Goal: Obtain resource: Obtain resource

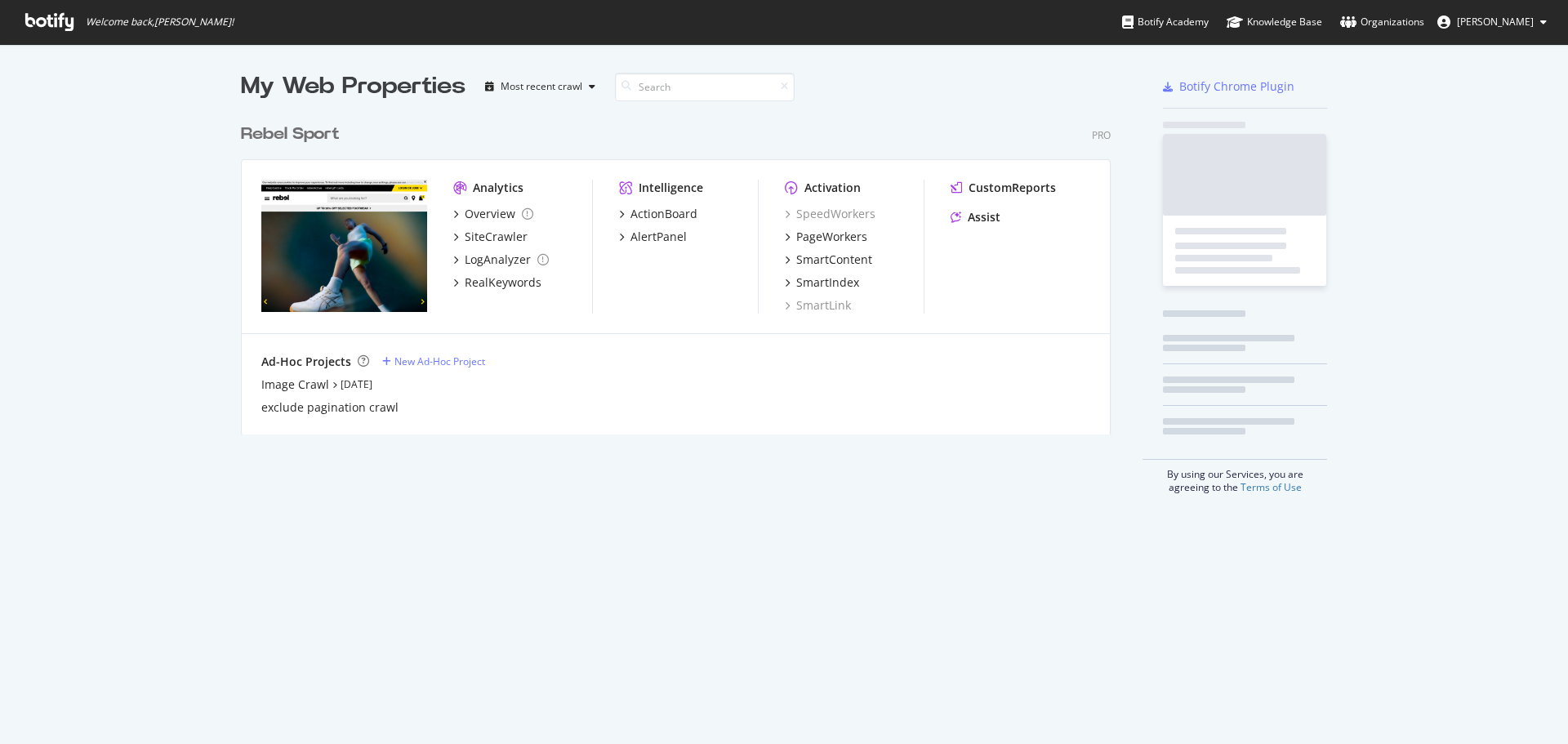
scroll to position [319, 870]
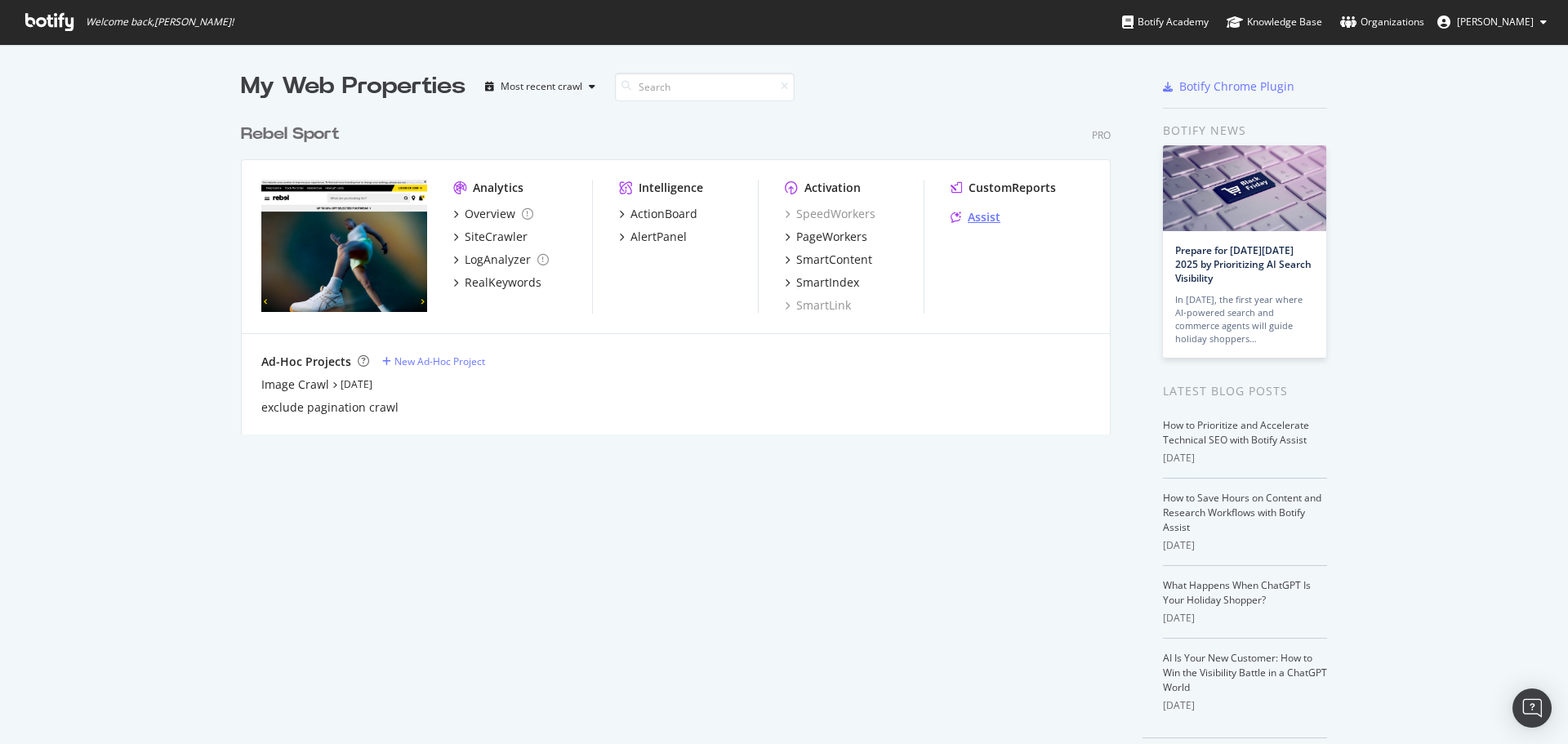
click at [973, 222] on div "Assist" at bounding box center [983, 217] width 33 height 16
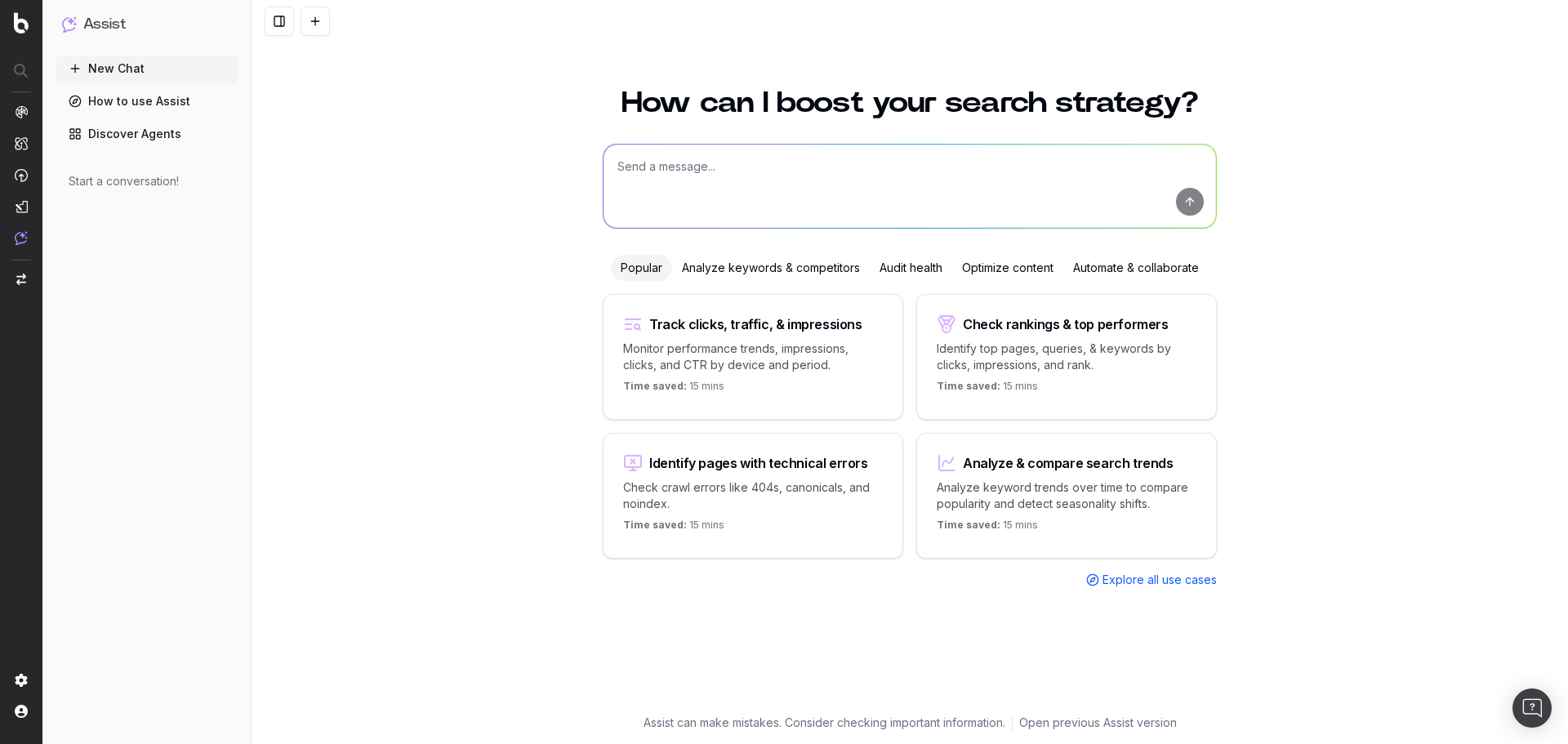
click at [827, 275] on div "Analyze keywords & competitors" at bounding box center [771, 267] width 198 height 26
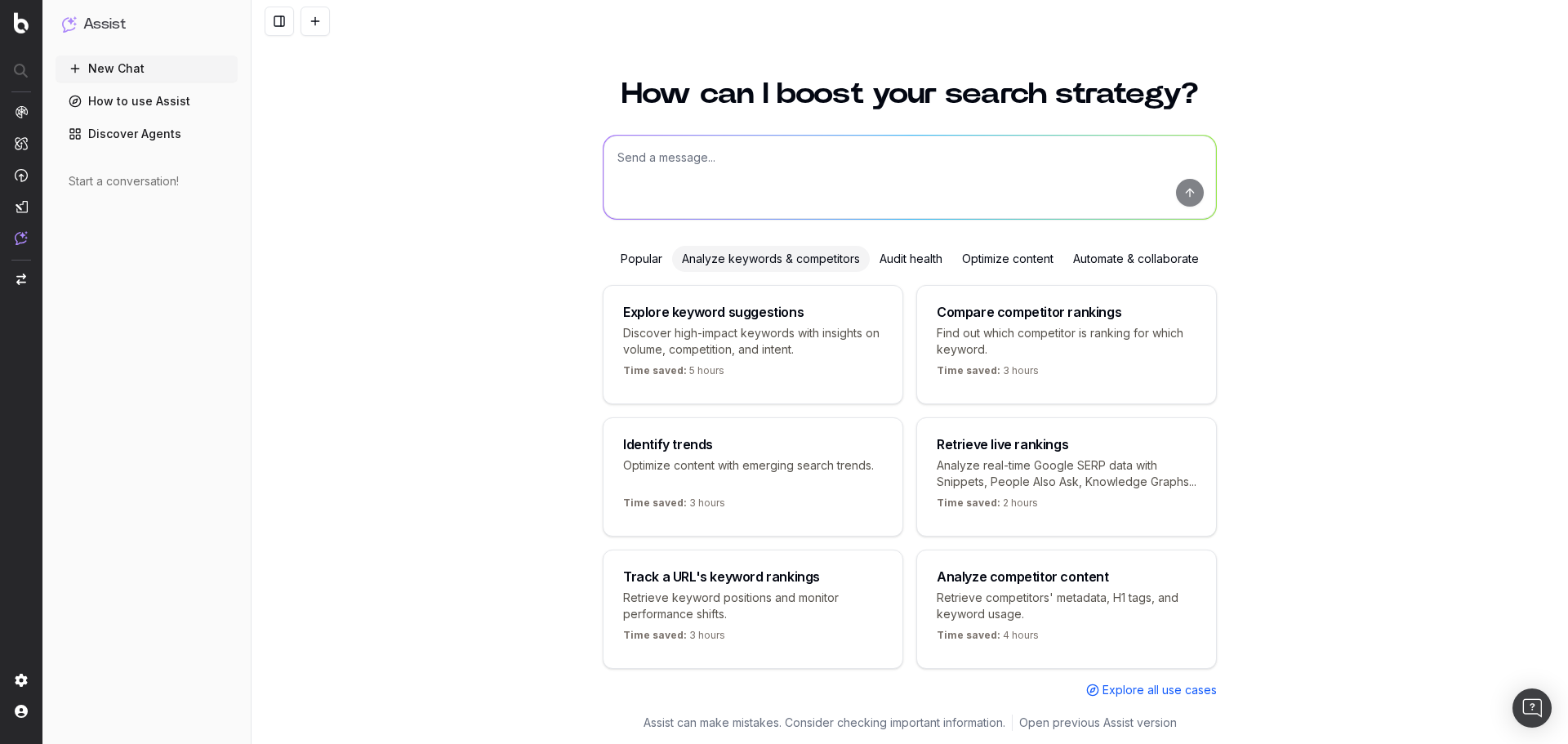
scroll to position [45, 0]
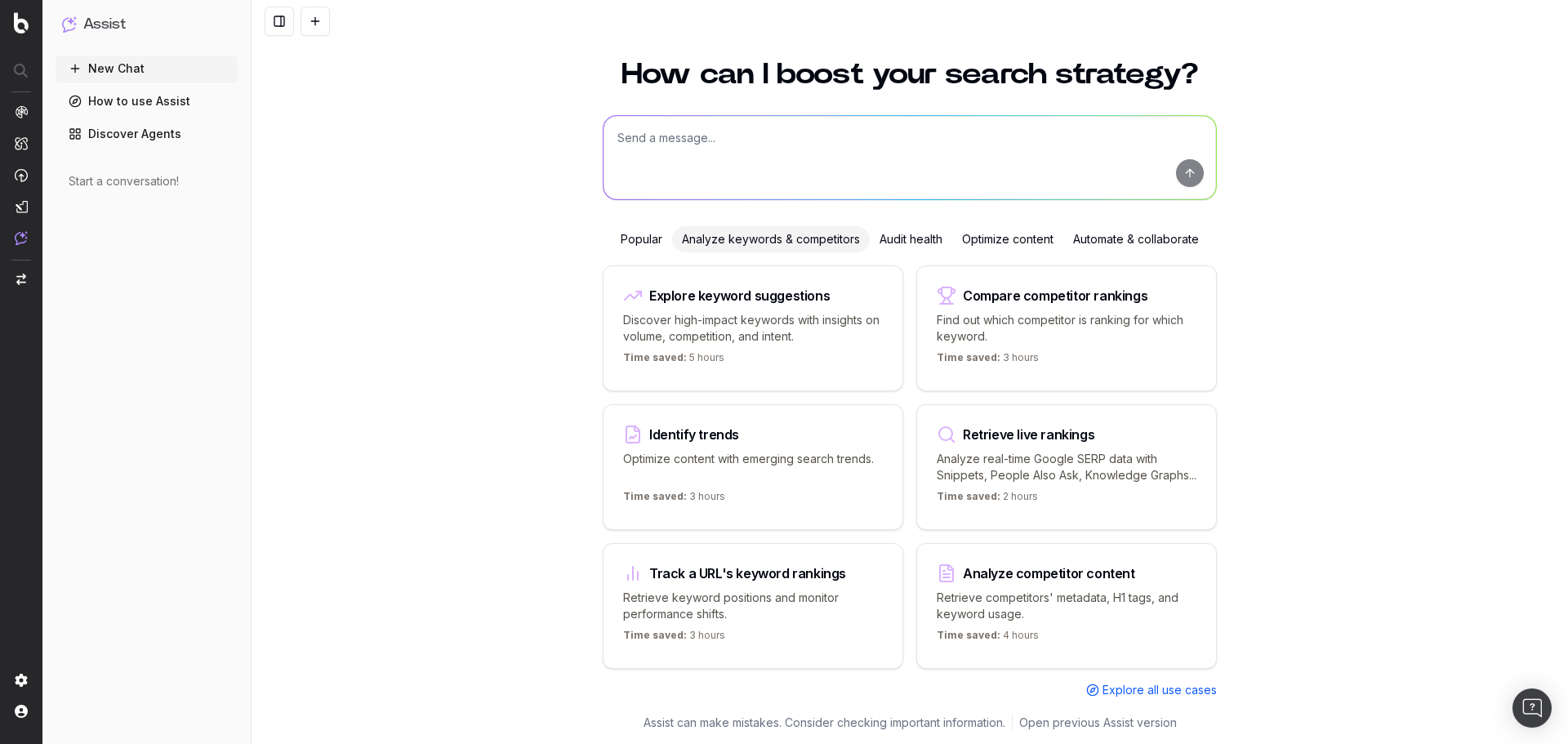
click at [1031, 226] on div "Optimize content" at bounding box center [1008, 238] width 111 height 26
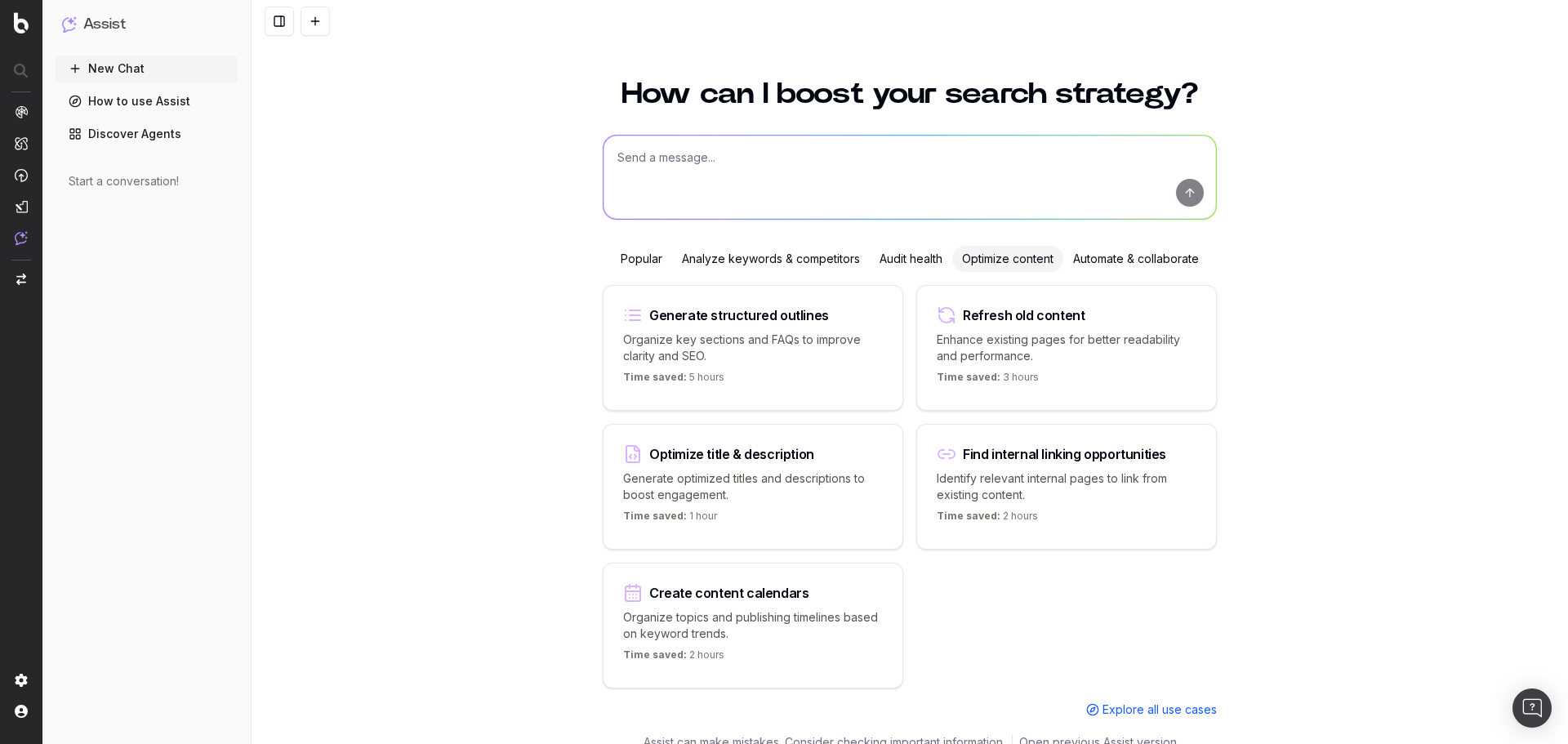
scroll to position [29, 0]
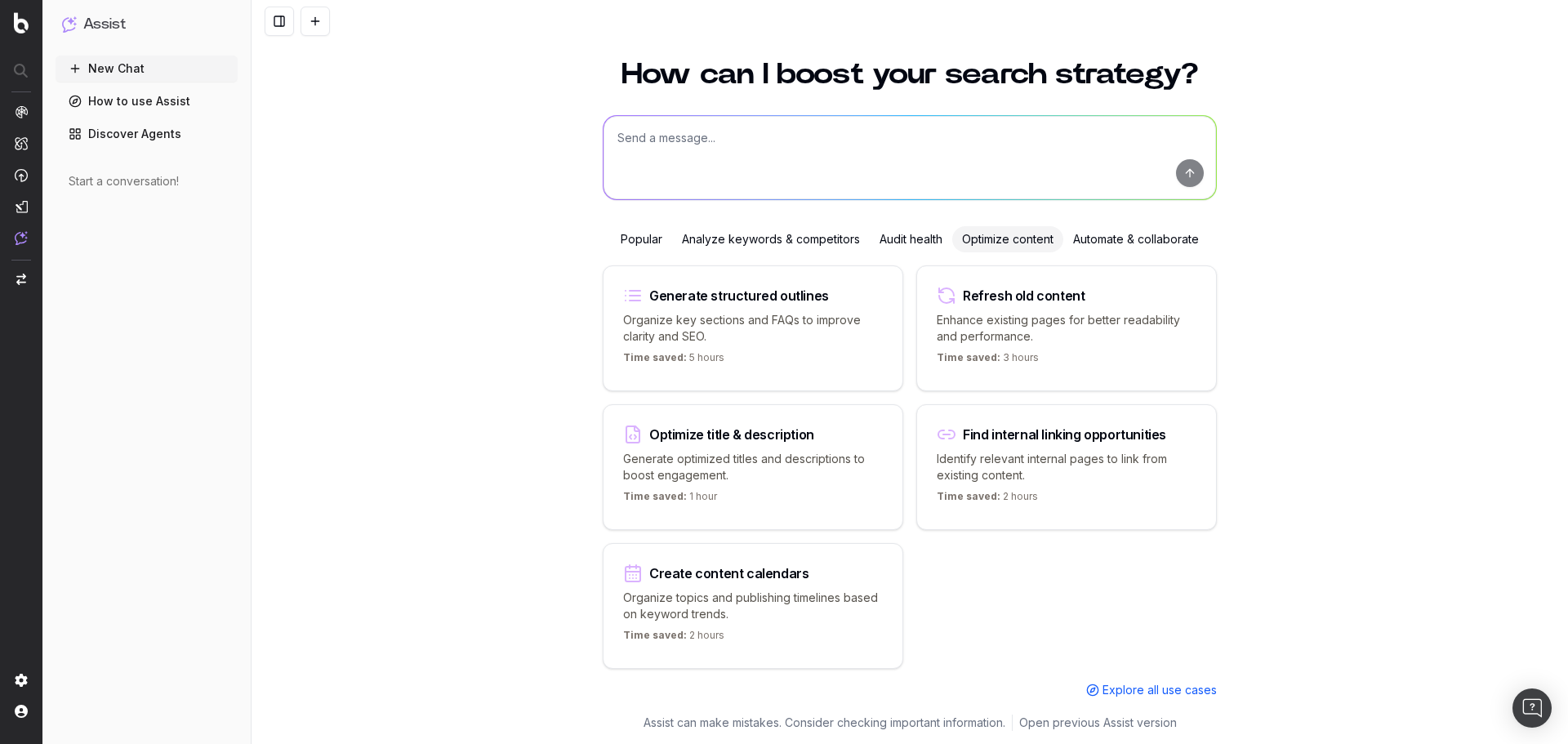
click at [731, 320] on p "Organize key sections and FAQs to improve clarity and SEO." at bounding box center [752, 328] width 260 height 33
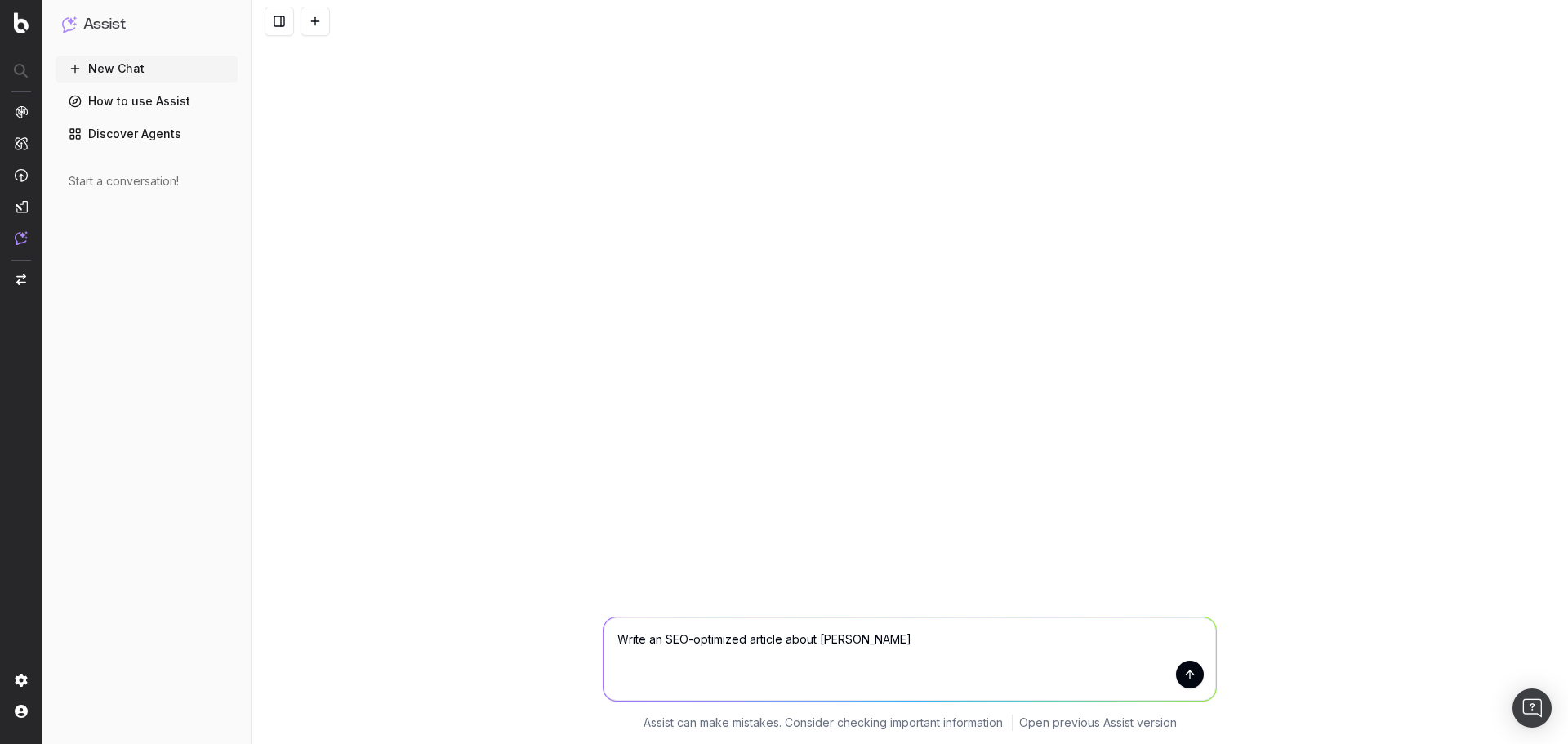
type textarea "Write an SEO-optimized article about Hoka [PERSON_NAME] Shoes"
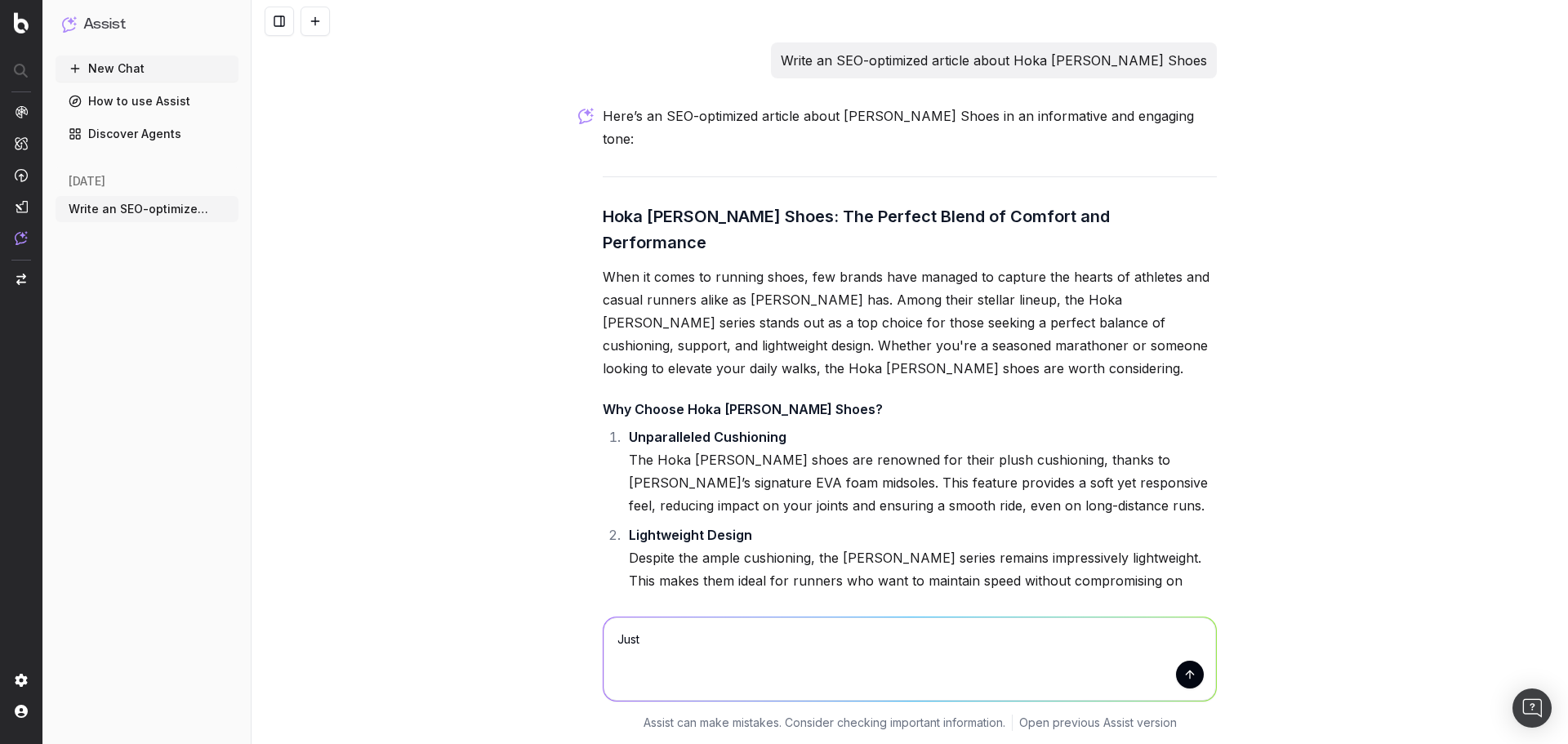
scroll to position [1310, 0]
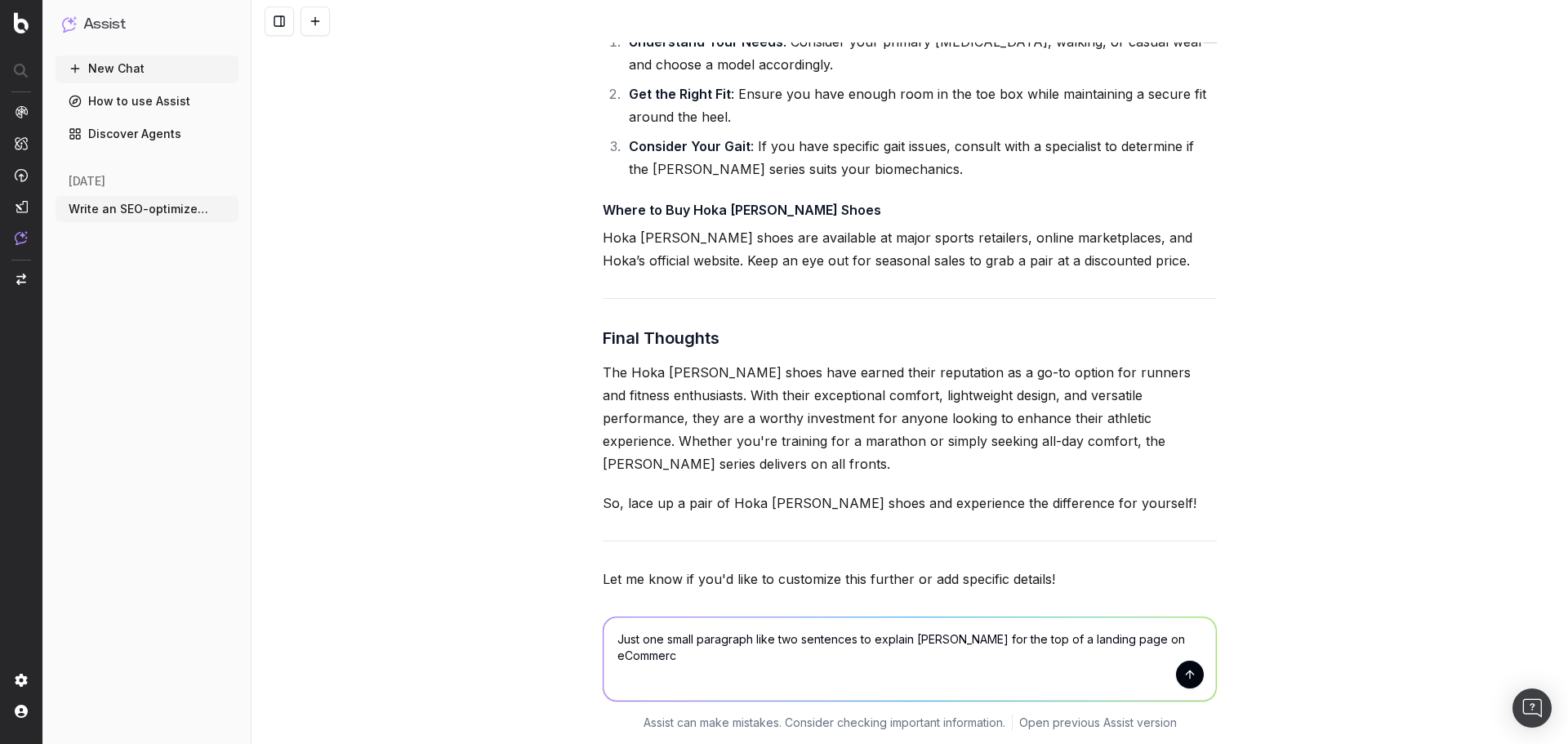
type textarea "Just one small paragraph like two sentences to explain [PERSON_NAME] for the to…"
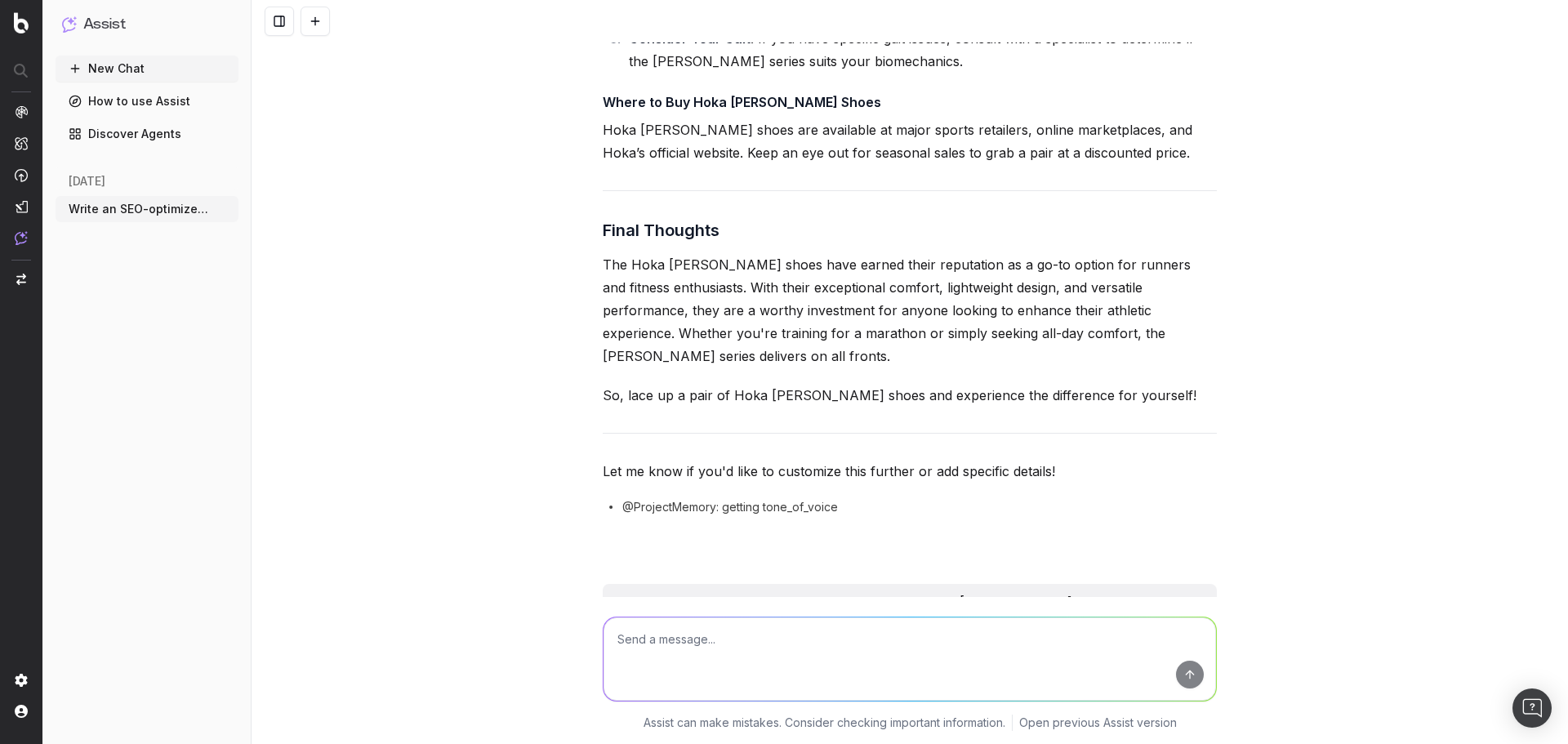
scroll to position [1535, 0]
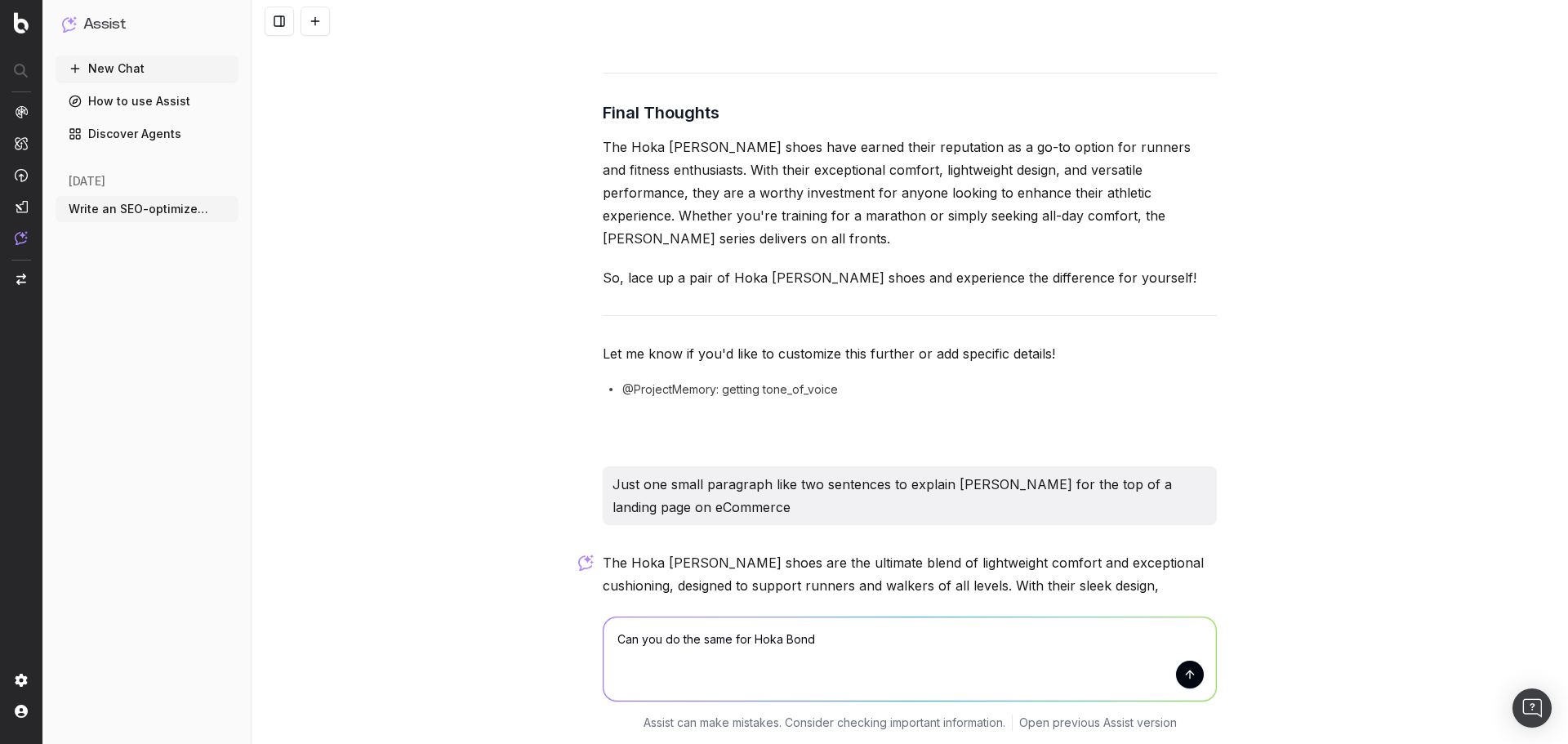
type textarea "Can you do the same for [PERSON_NAME]"
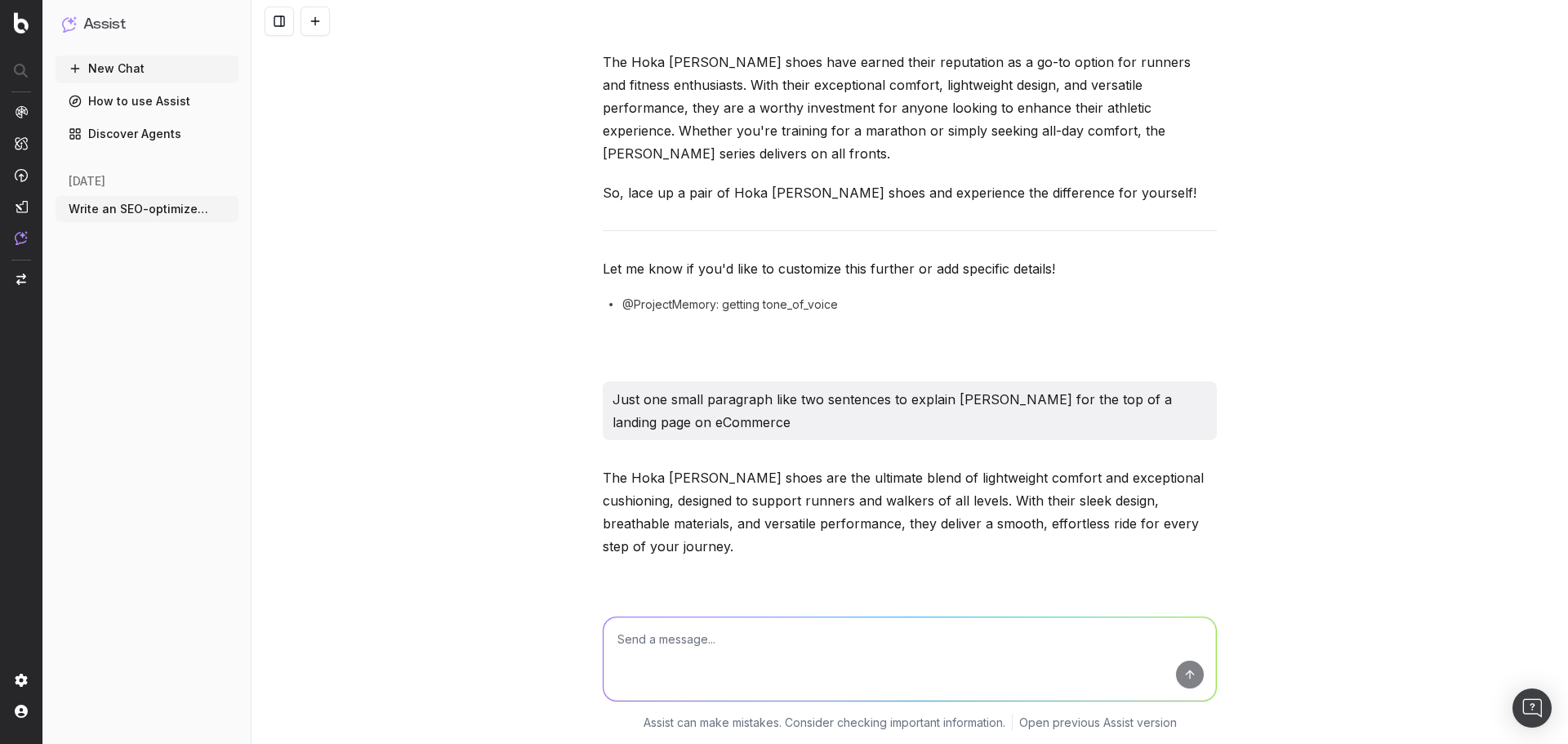
scroll to position [1737, 0]
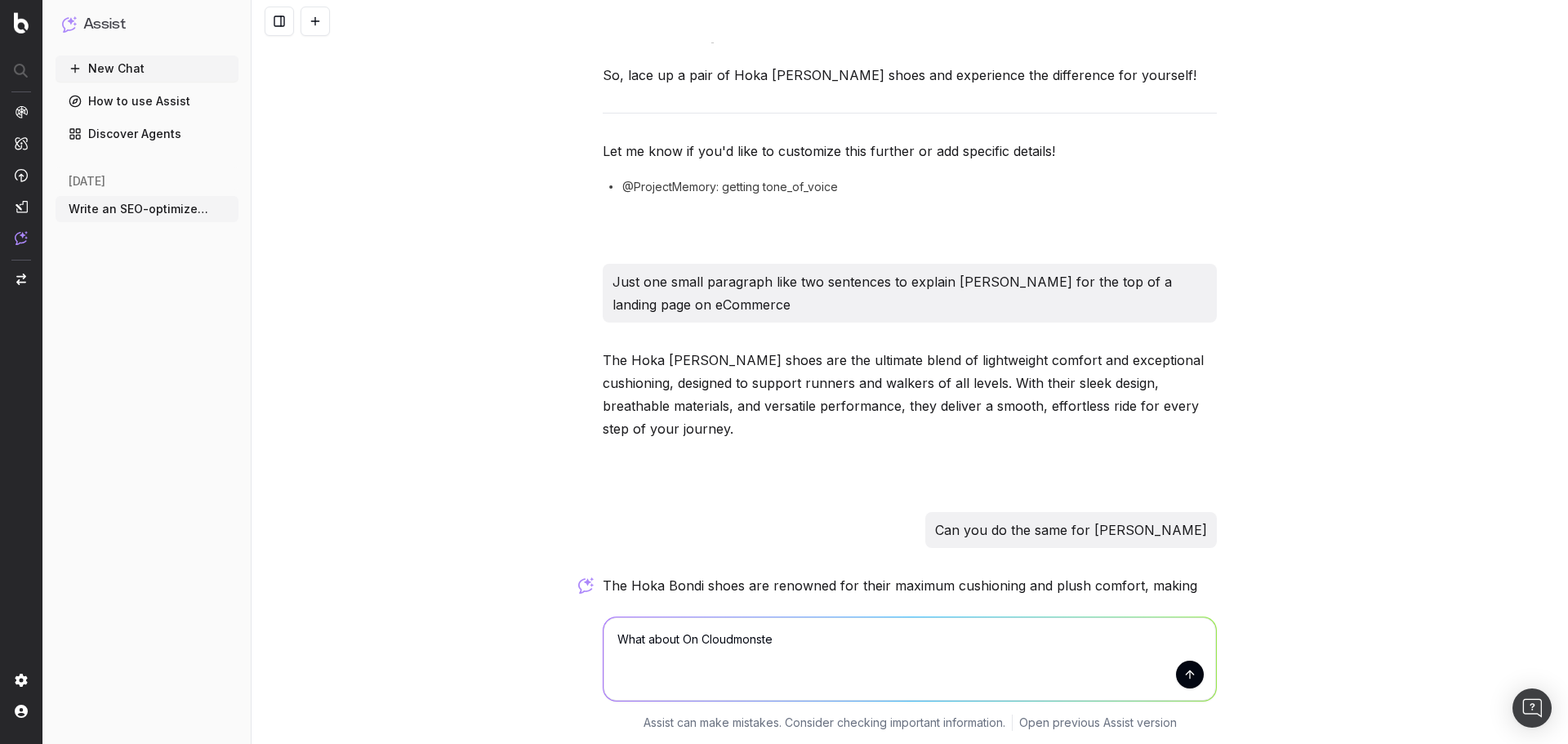
type textarea "What about On Cloudmonster"
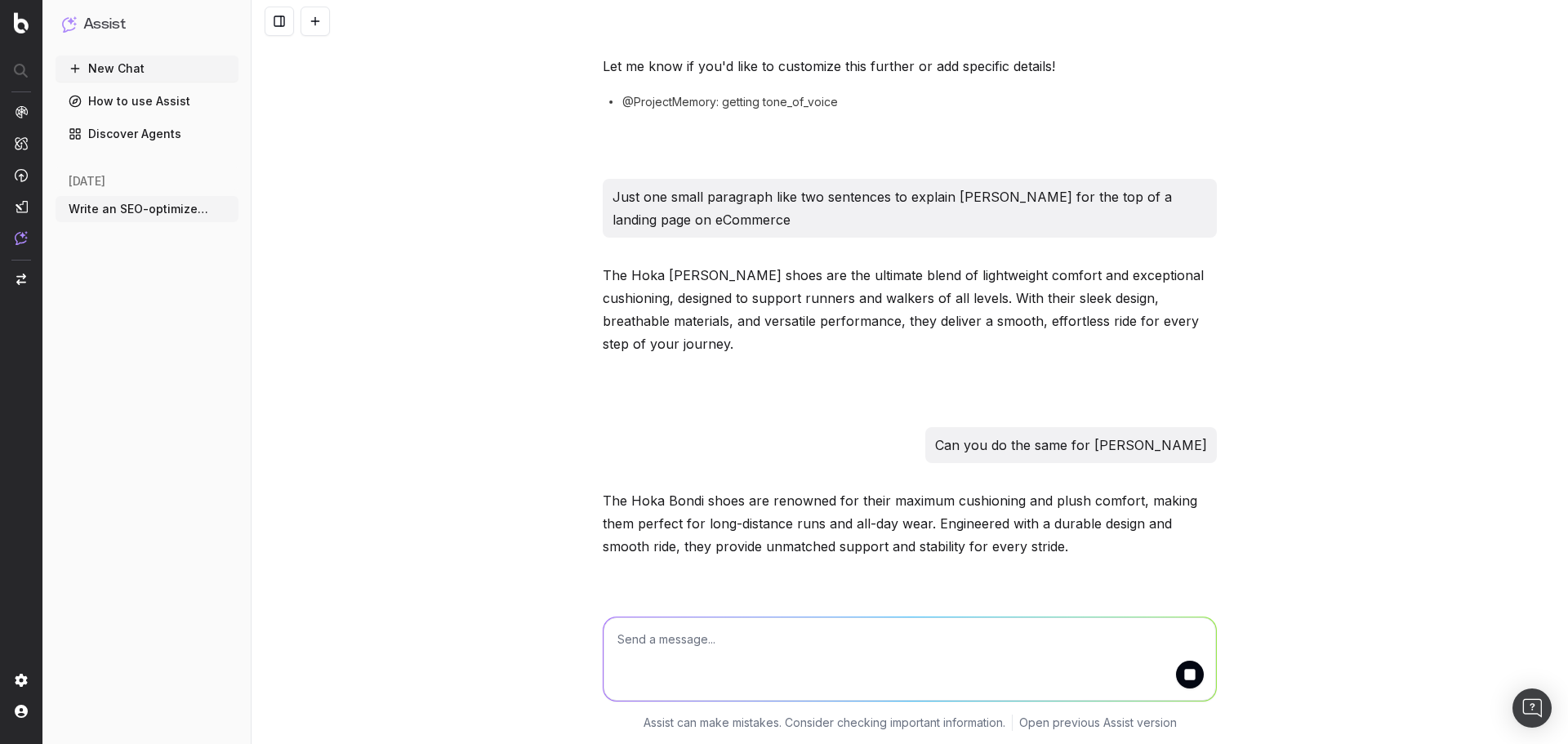
scroll to position [1940, 0]
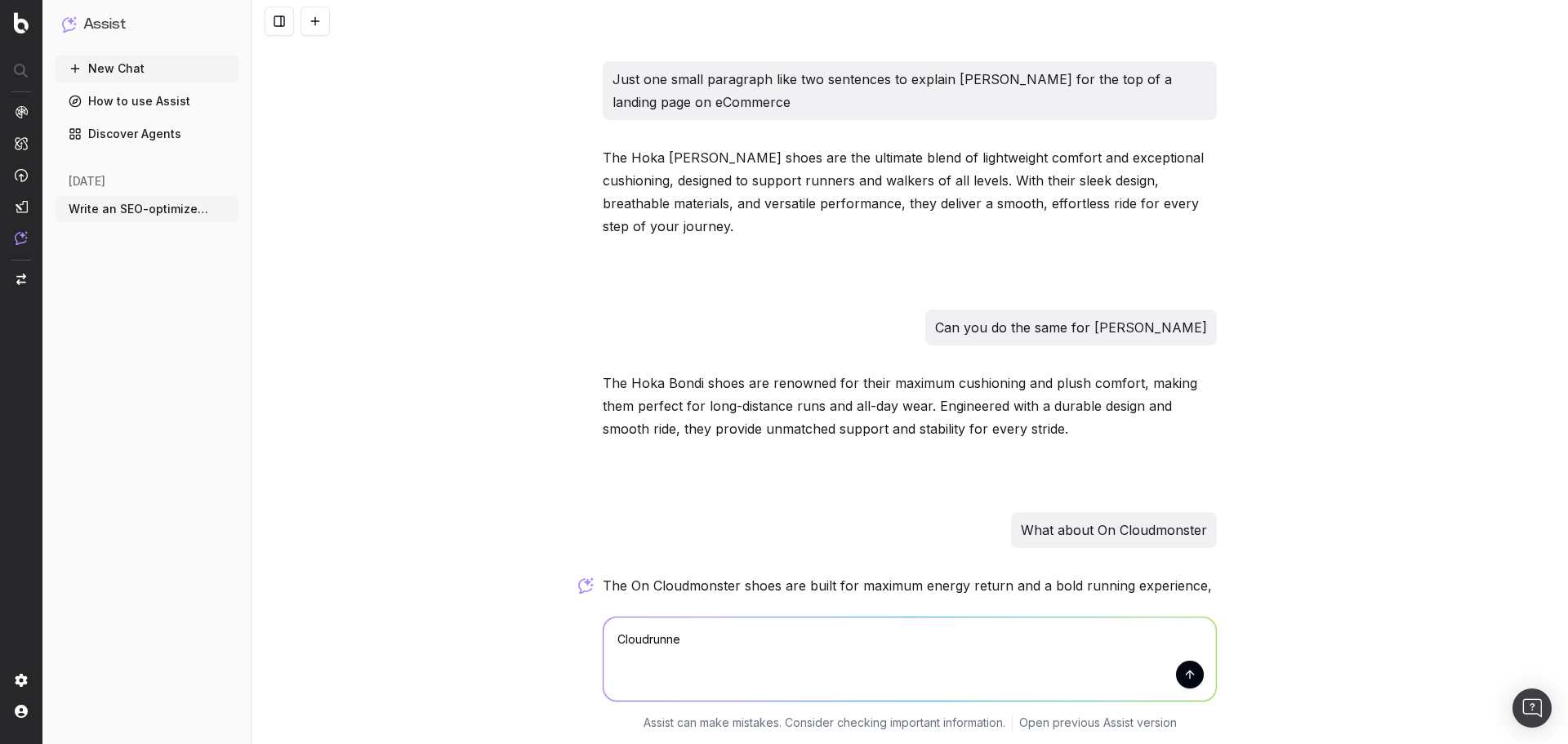
type textarea "Cloudrunner"
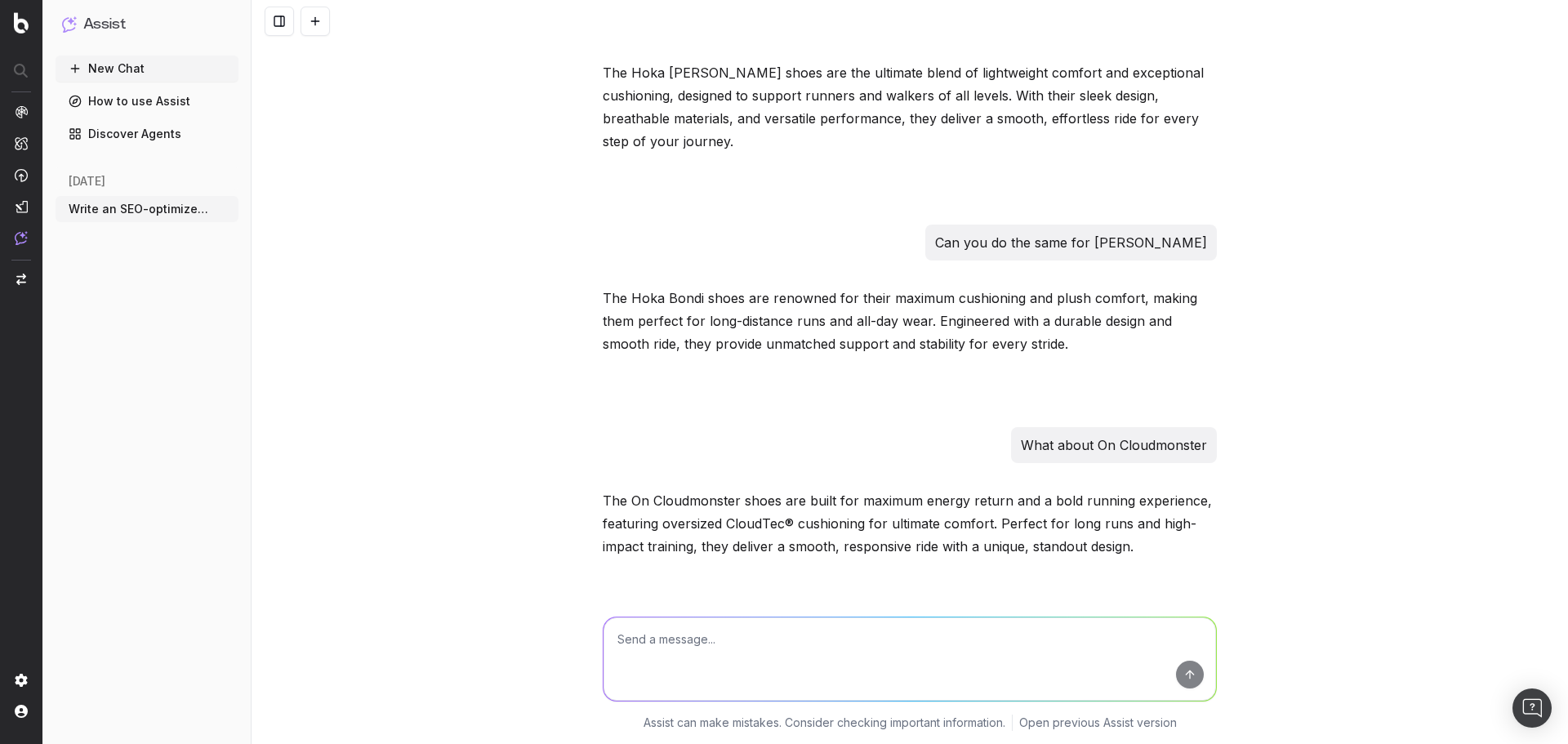
scroll to position [2143, 0]
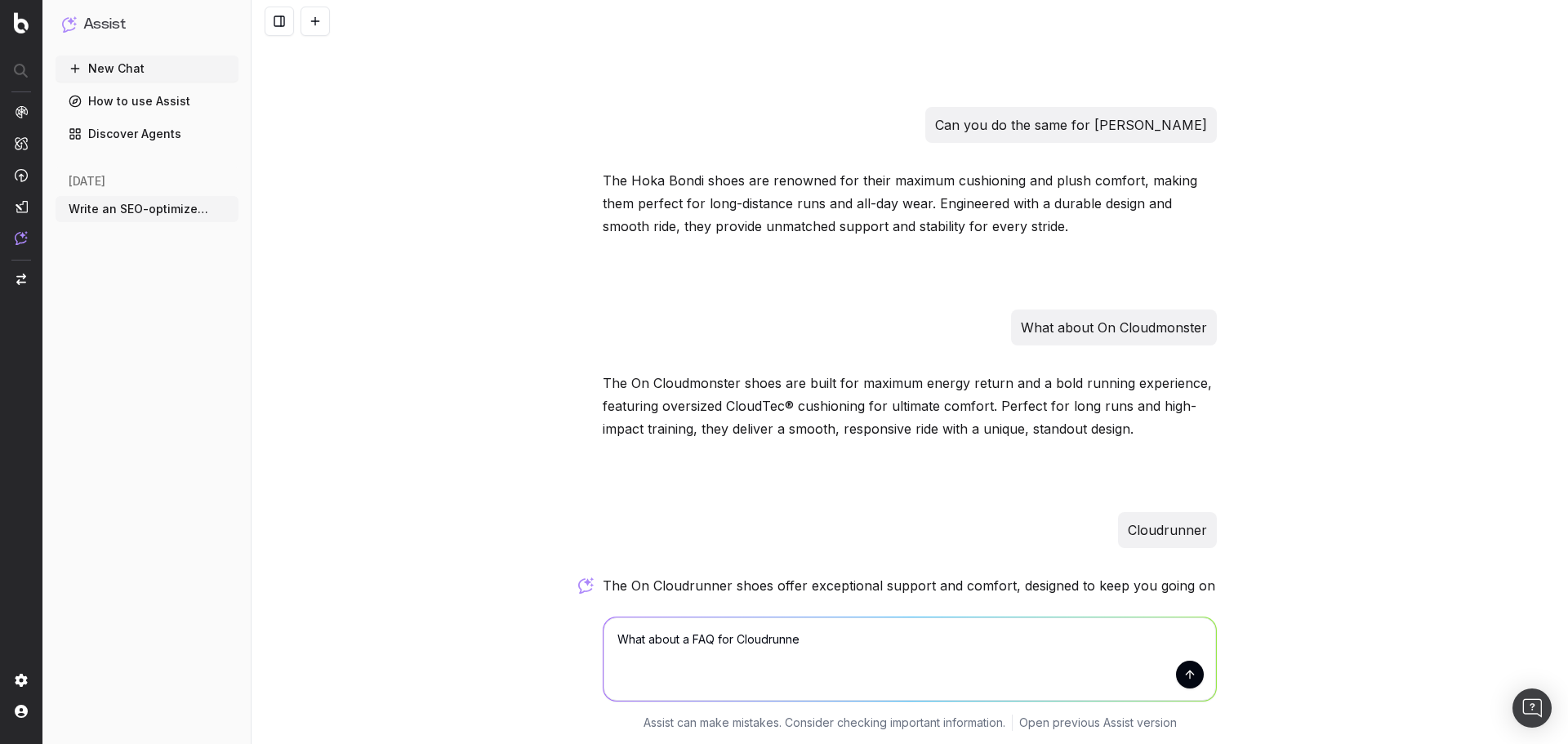
type textarea "What about a FAQ for Cloudrunner"
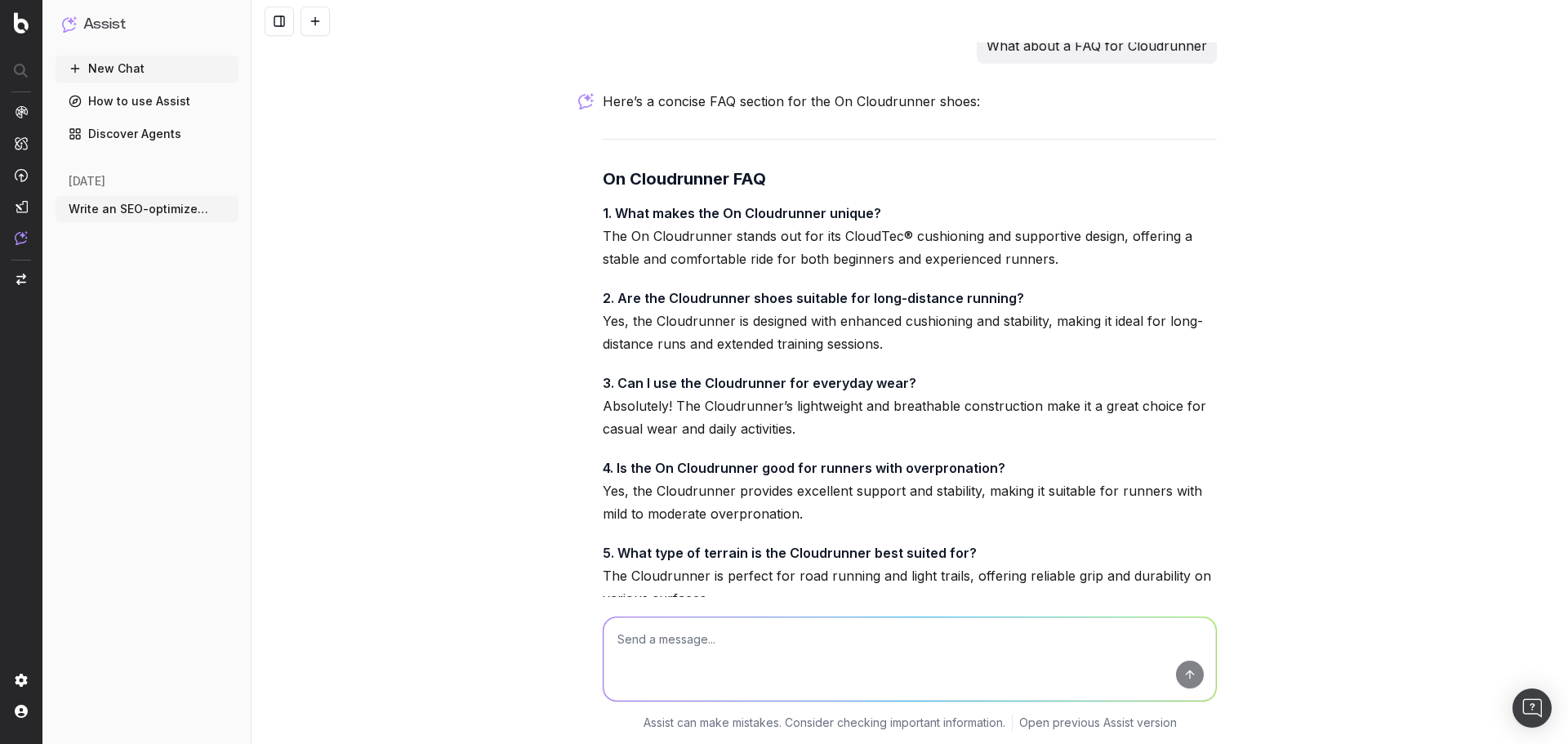
scroll to position [2801, 0]
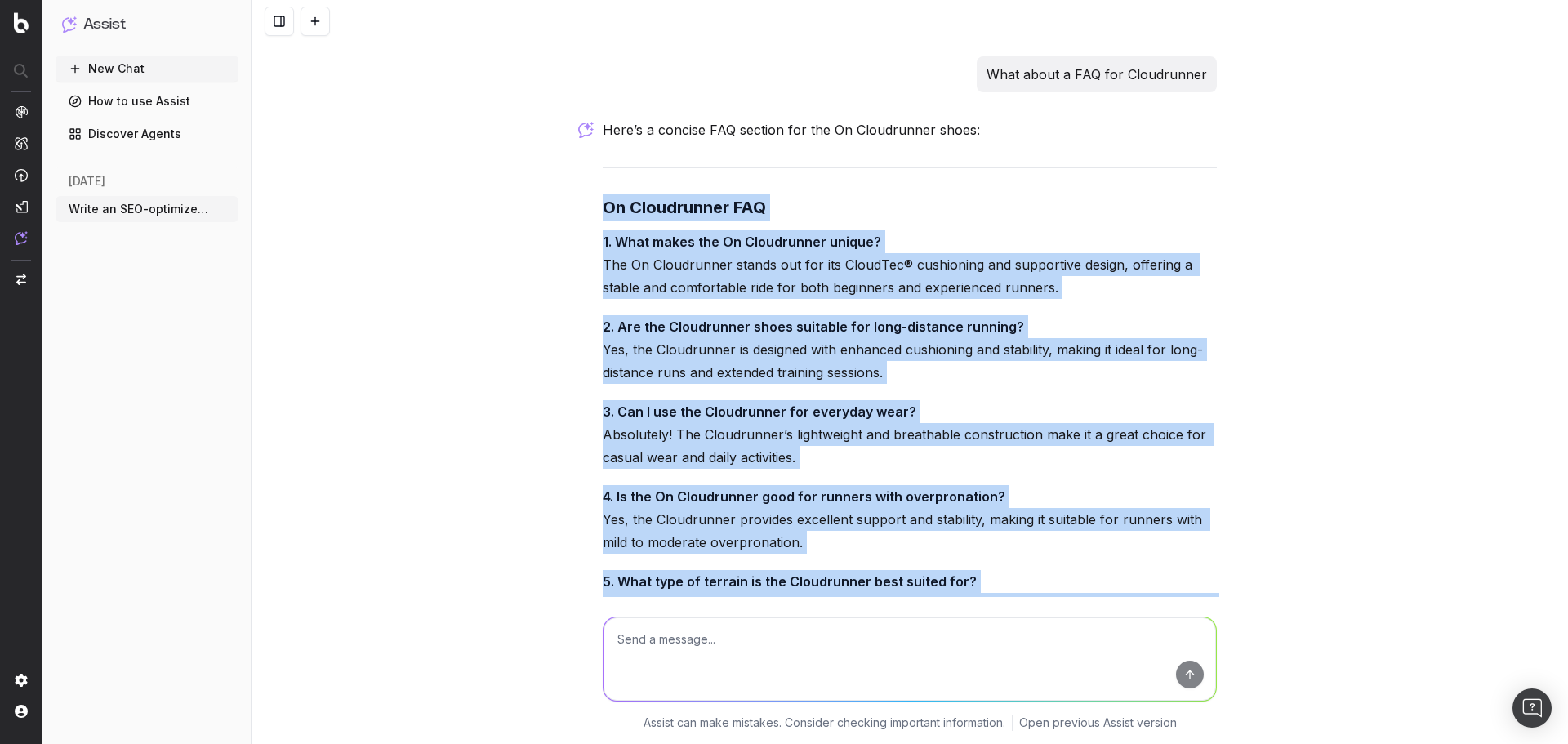
drag, startPoint x: 600, startPoint y: 90, endPoint x: 950, endPoint y: 602, distance: 620.2
click at [950, 602] on div "Write an SEO-optimized article about Hoka [PERSON_NAME] Shoes Here’s an SEO-opt…" at bounding box center [910, 372] width 1316 height 744
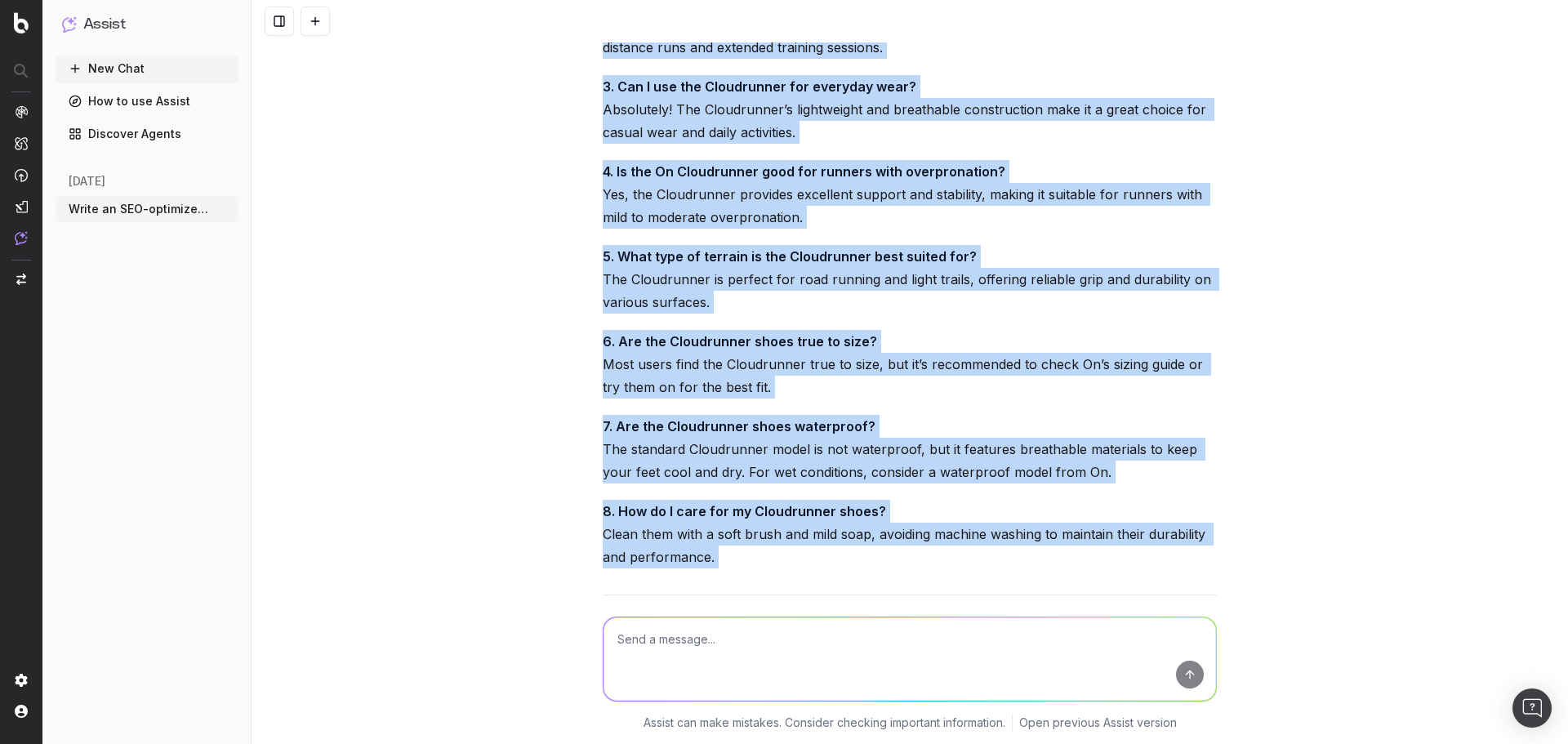
scroll to position [3128, 0]
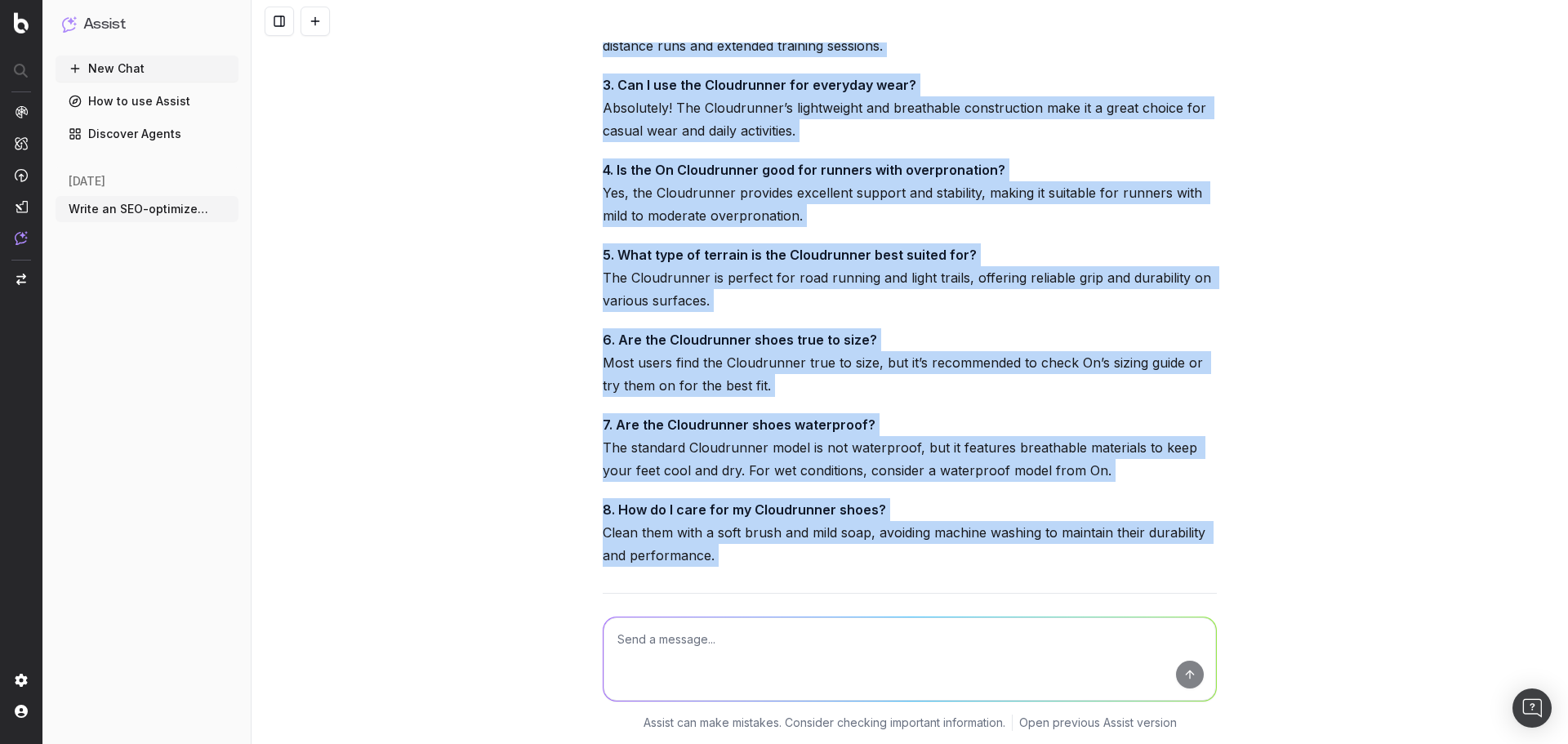
copy div "Lo Ipsumdolors AME 0. Cons adipi eli Se Doeiusmodte incidi? Utl Et Doloremagna …"
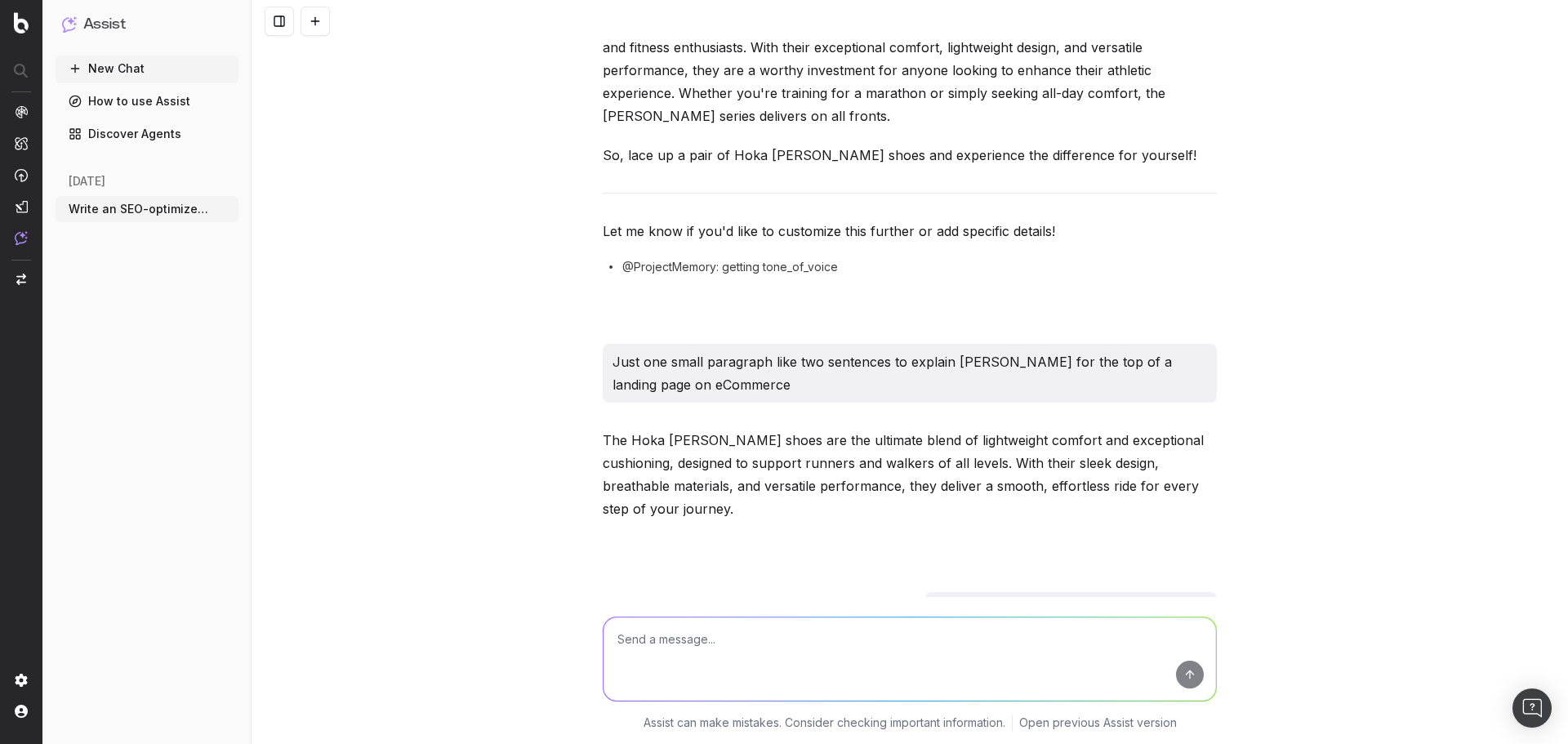
scroll to position [1739, 0]
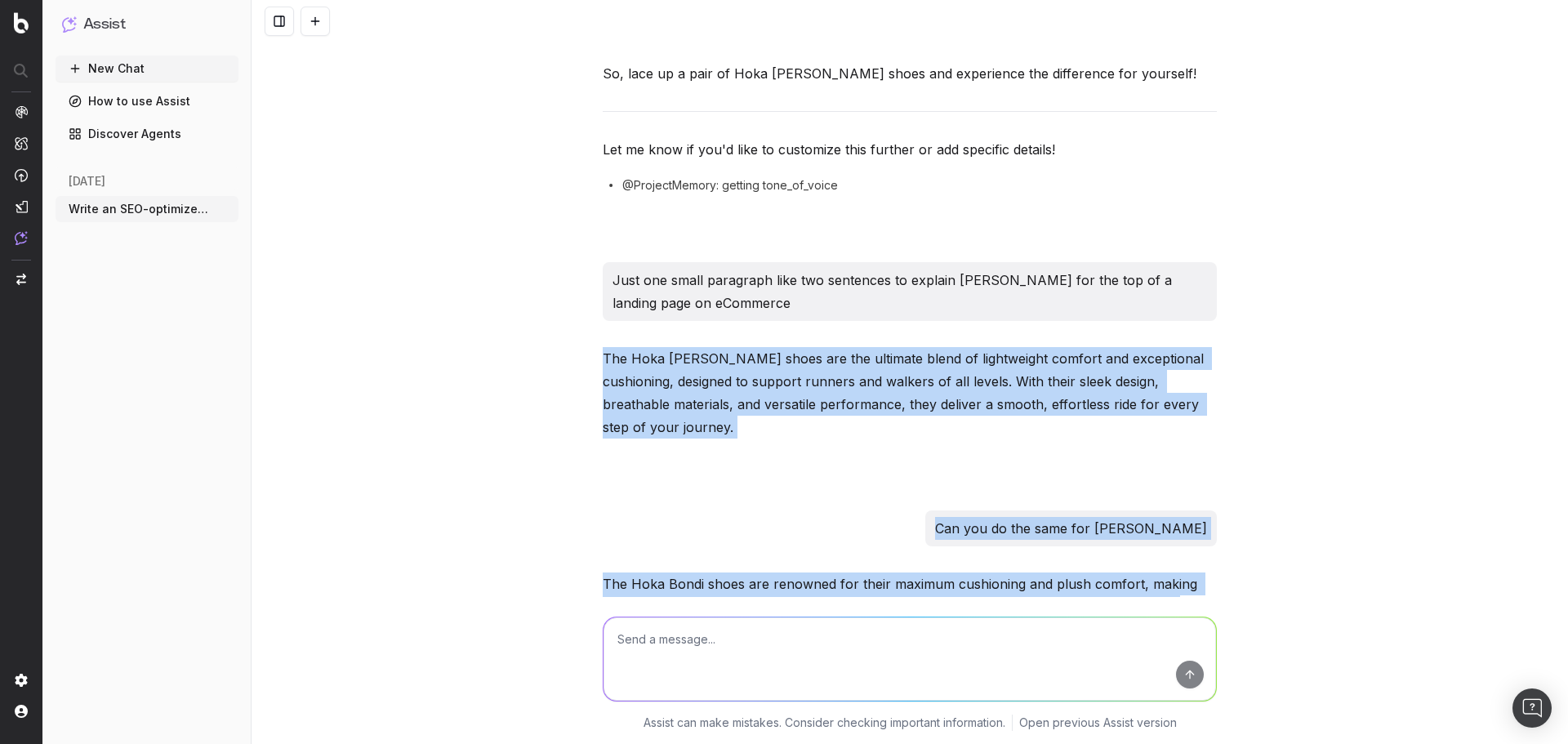
drag, startPoint x: 596, startPoint y: 260, endPoint x: 1172, endPoint y: 596, distance: 666.8
click at [1170, 599] on div "Write an SEO-optimized article about Hoka [PERSON_NAME] Shoes Here’s an SEO-opt…" at bounding box center [910, 372] width 1316 height 744
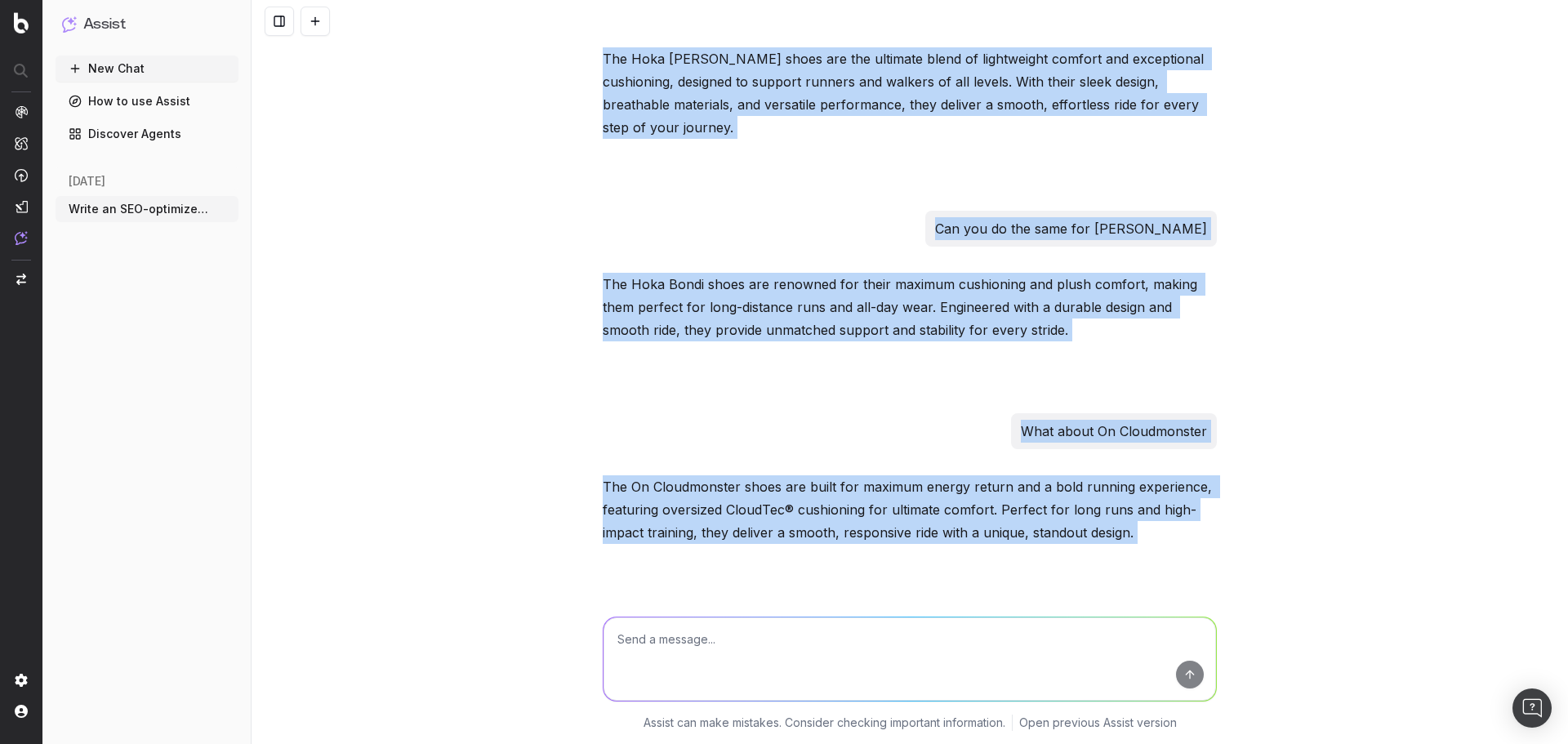
scroll to position [2066, 0]
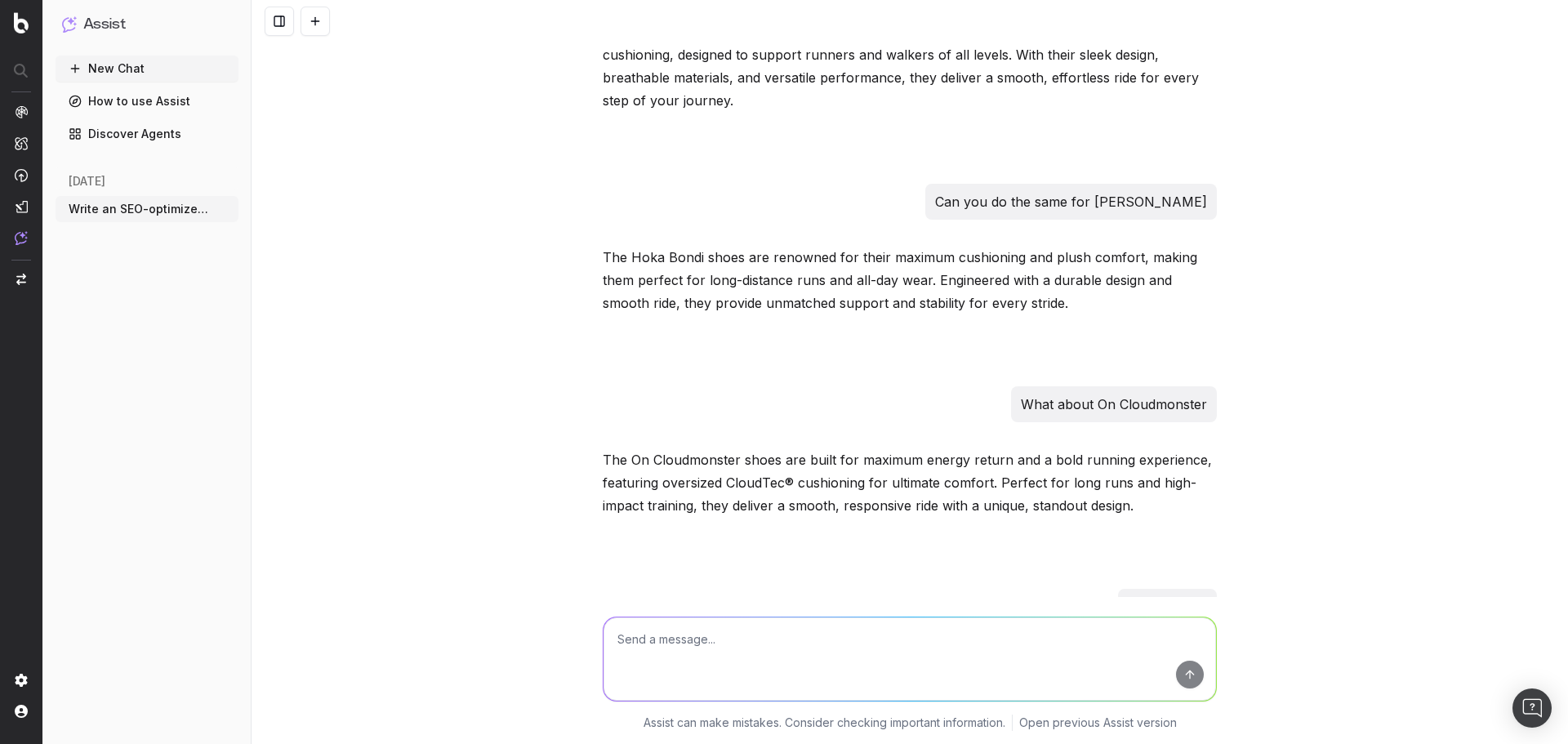
click at [728, 635] on textarea at bounding box center [909, 659] width 613 height 83
type textarea "can you pop all of those in a word document for me"
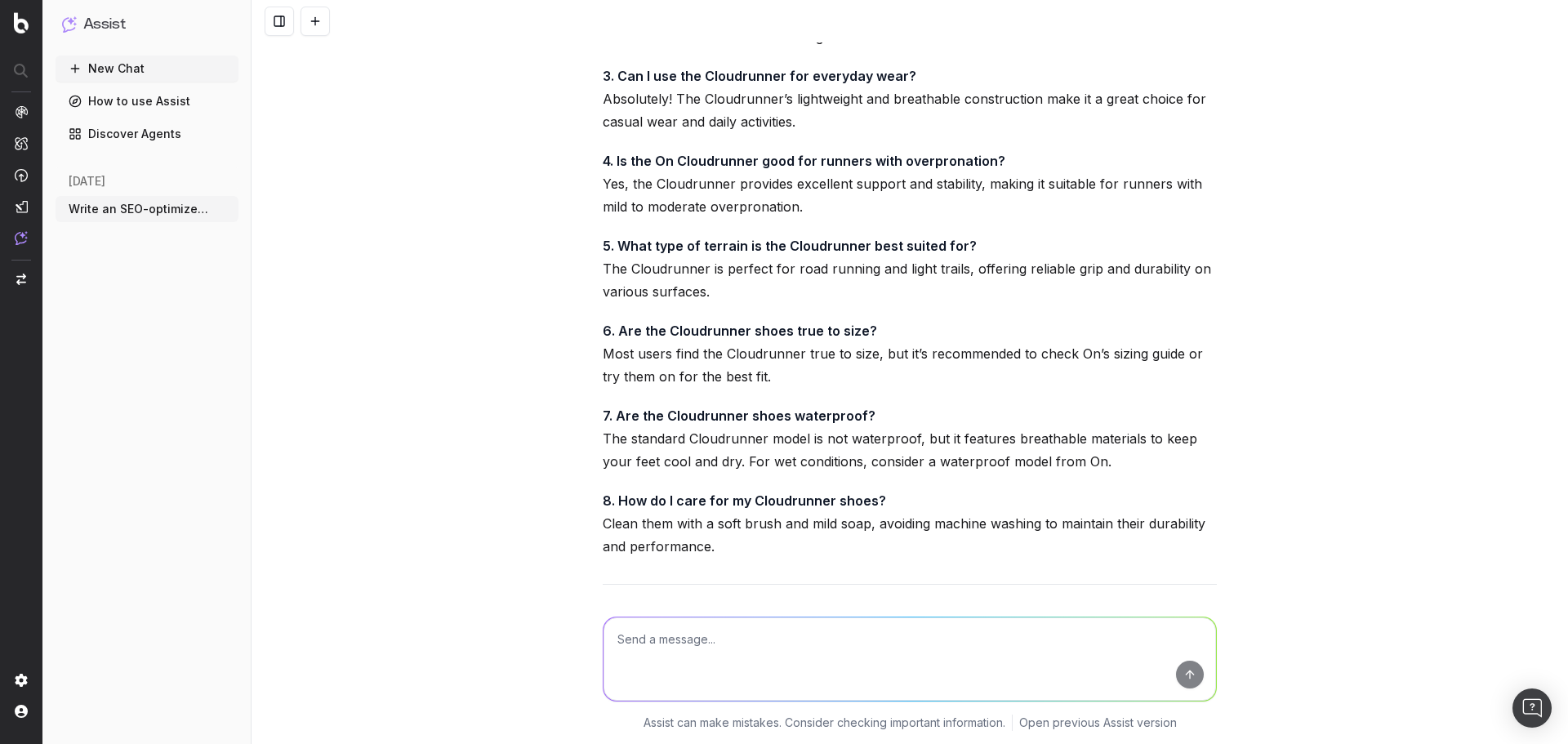
scroll to position [3376, 0]
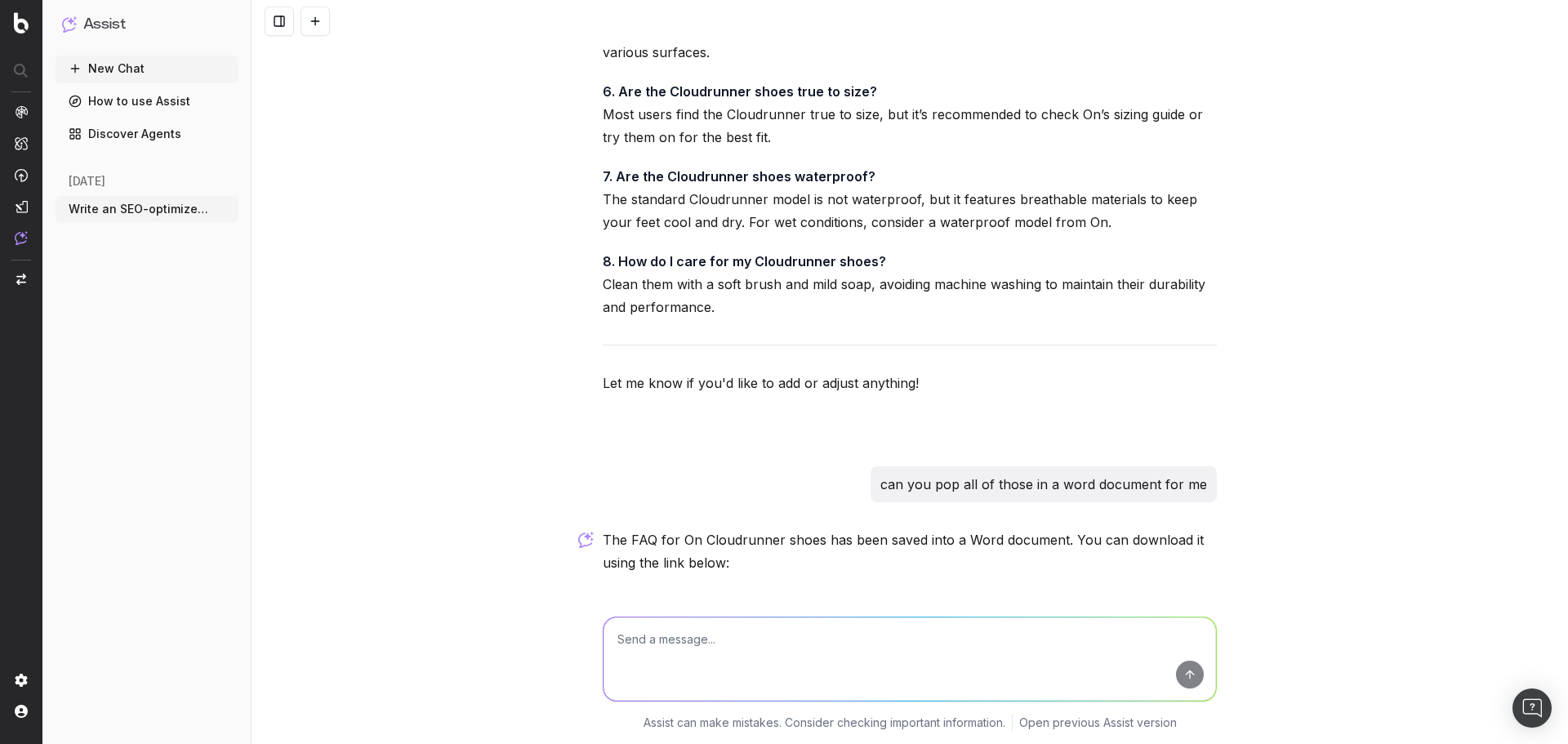
click at [727, 594] on link "Download On Cloudrunner FAQ Document" at bounding box center [736, 602] width 267 height 16
click at [838, 636] on textarea at bounding box center [909, 659] width 613 height 83
type textarea "Could you include the short paragraphs on hoka and [PERSON_NAME] etc from above…"
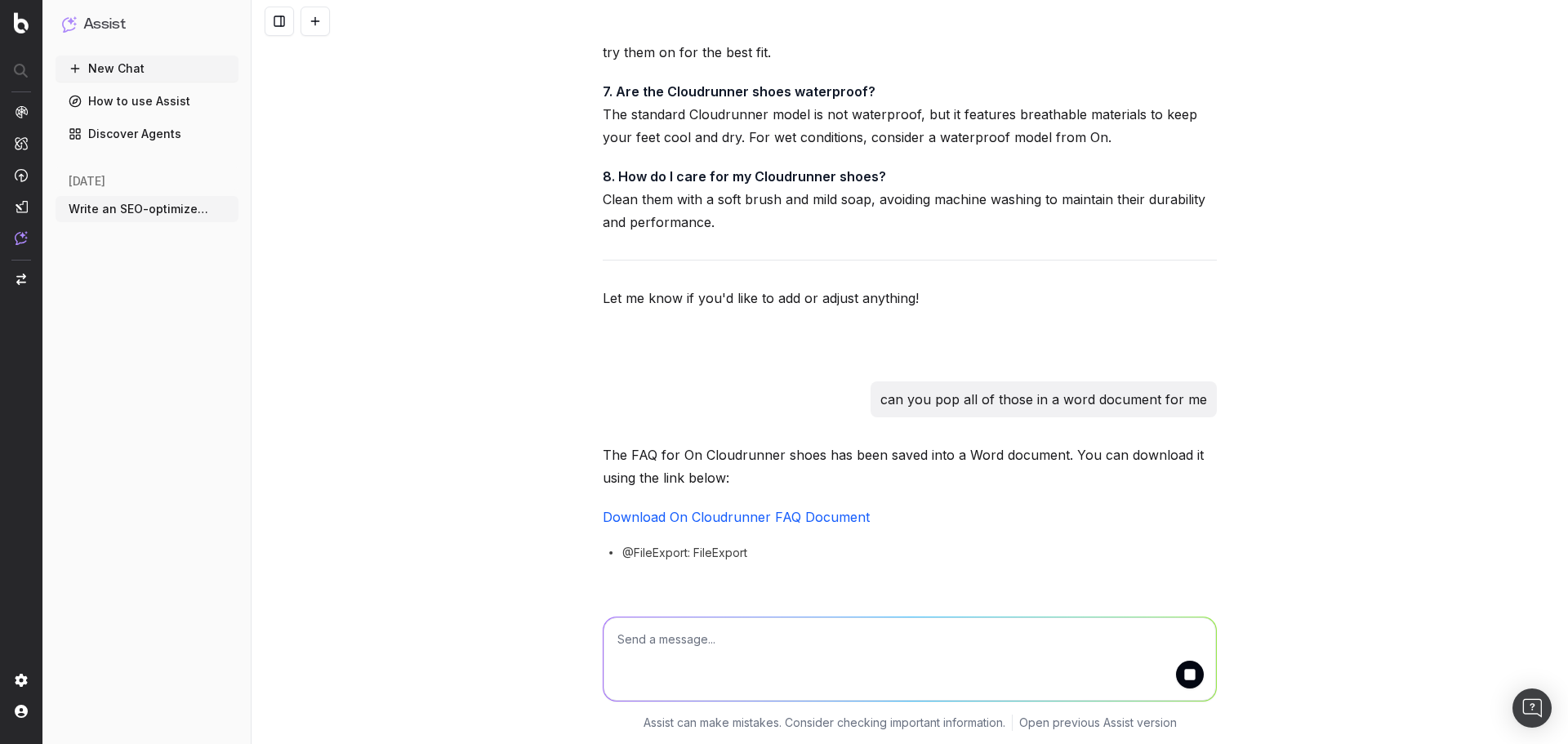
click at [1257, 457] on div "Write an SEO-optimized article about Hoka [PERSON_NAME] Shoes Here’s an SEO-opt…" at bounding box center [910, 372] width 1316 height 744
